Goal: Task Accomplishment & Management: Manage account settings

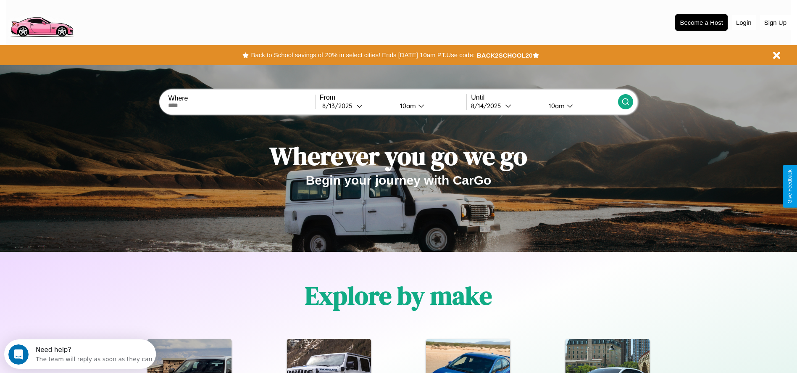
scroll to position [174, 0]
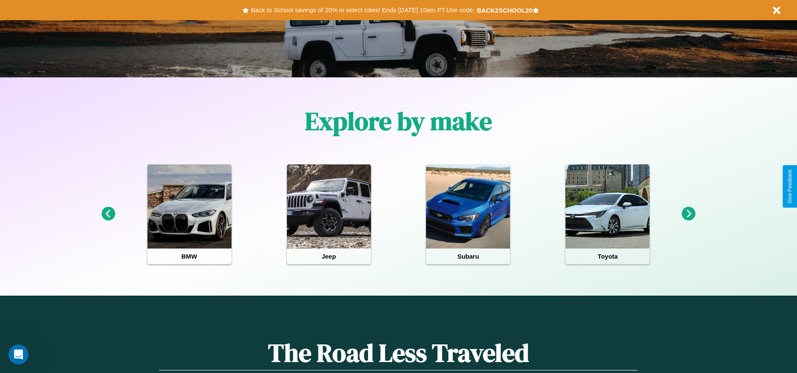
click at [108, 214] on icon at bounding box center [108, 214] width 14 height 14
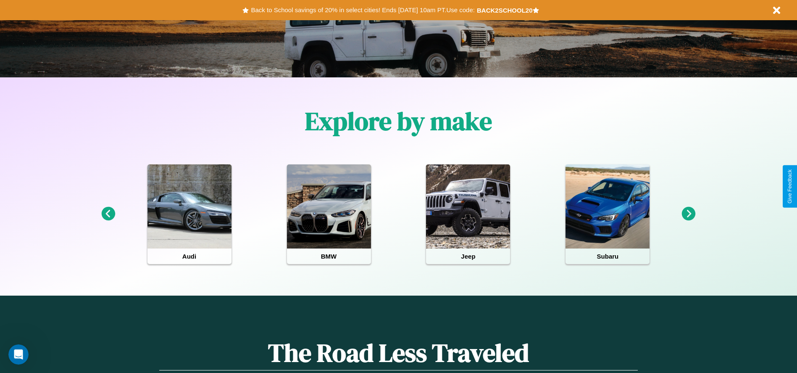
click at [688, 214] on icon at bounding box center [689, 214] width 14 height 14
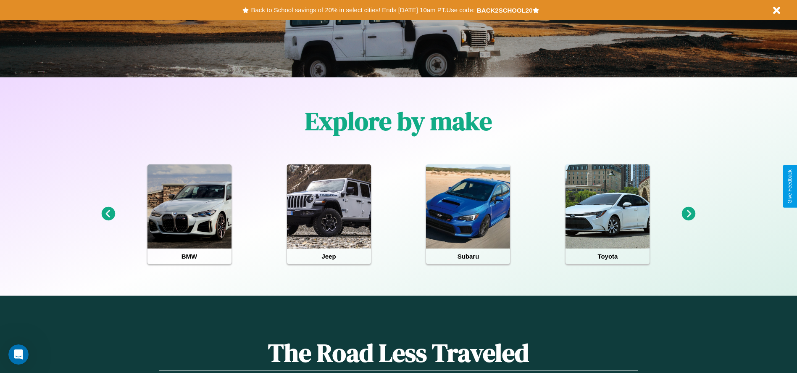
click at [108, 214] on icon at bounding box center [108, 214] width 14 height 14
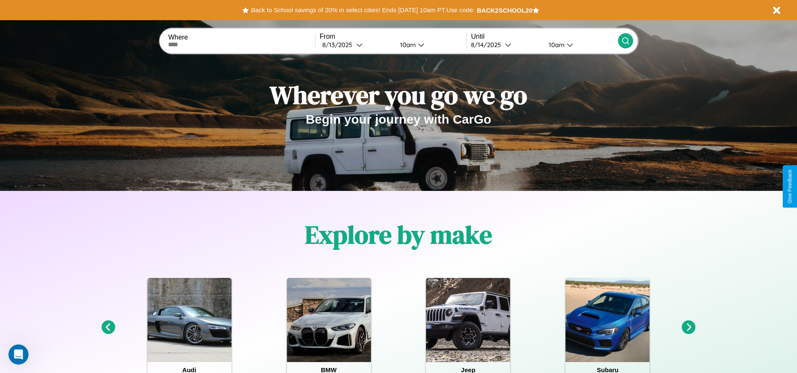
scroll to position [0, 0]
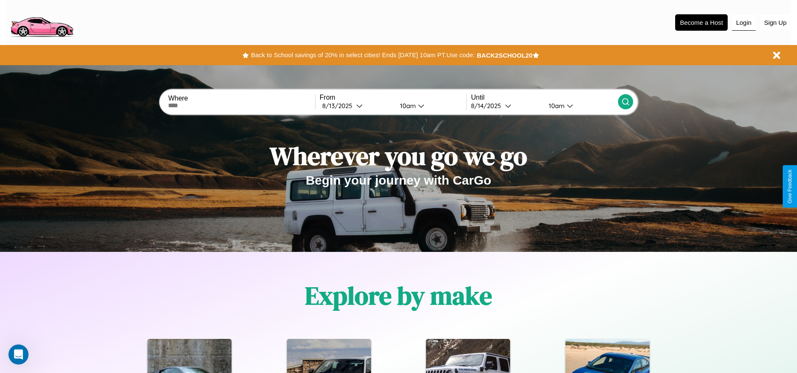
click at [743, 22] on button "Login" at bounding box center [744, 23] width 24 height 16
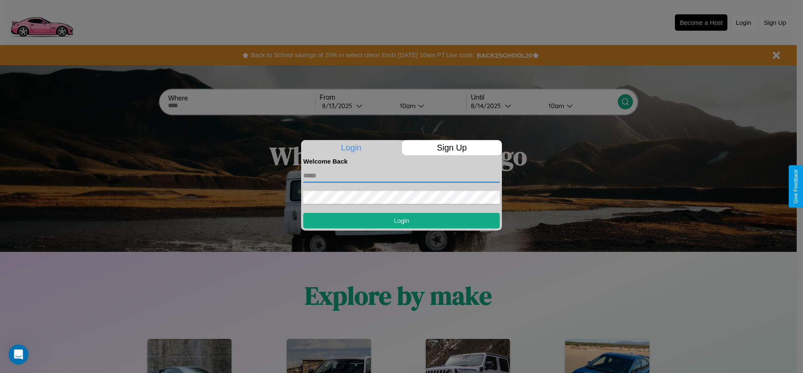
click at [402, 175] on input "text" at bounding box center [401, 175] width 197 height 13
type input "**********"
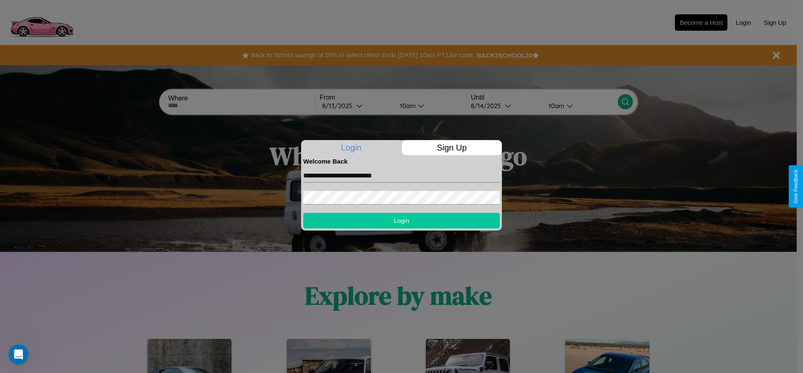
click at [402, 220] on button "Login" at bounding box center [401, 221] width 197 height 16
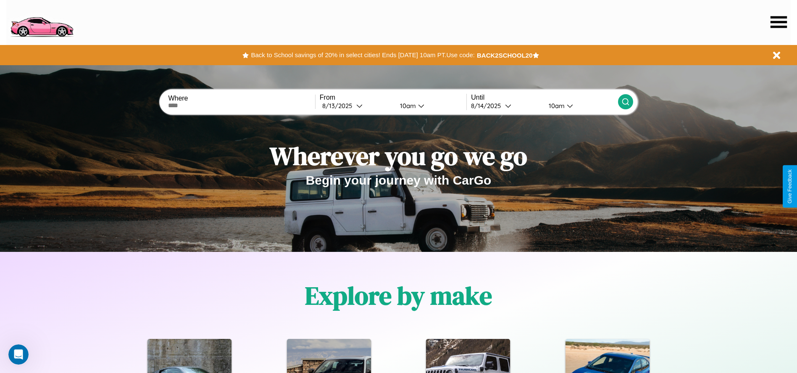
scroll to position [374, 0]
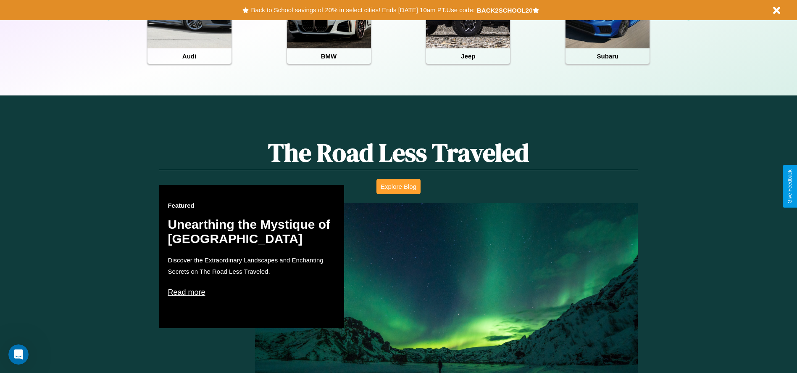
click at [398, 186] on button "Explore Blog" at bounding box center [398, 187] width 44 height 16
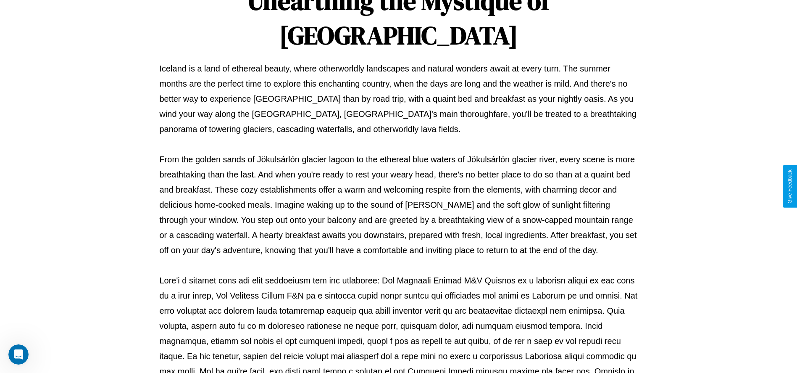
scroll to position [278, 0]
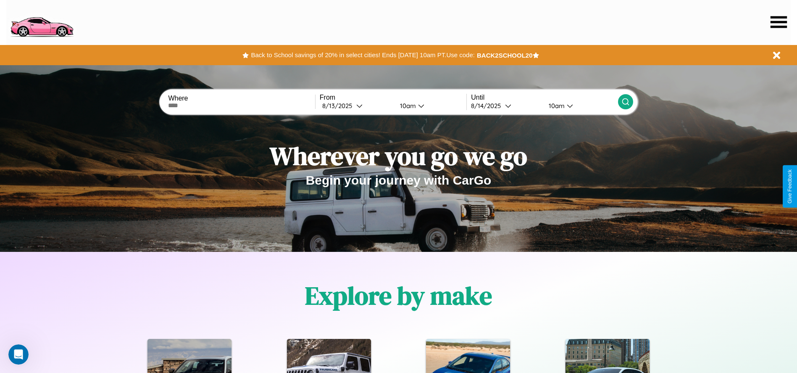
click at [778, 22] on icon at bounding box center [778, 22] width 16 height 12
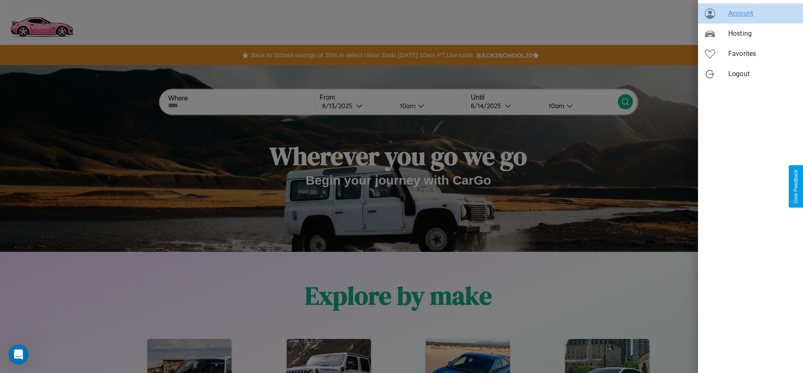
click at [751, 13] on span "Account" at bounding box center [762, 13] width 68 height 10
